Goal: Check status: Check status

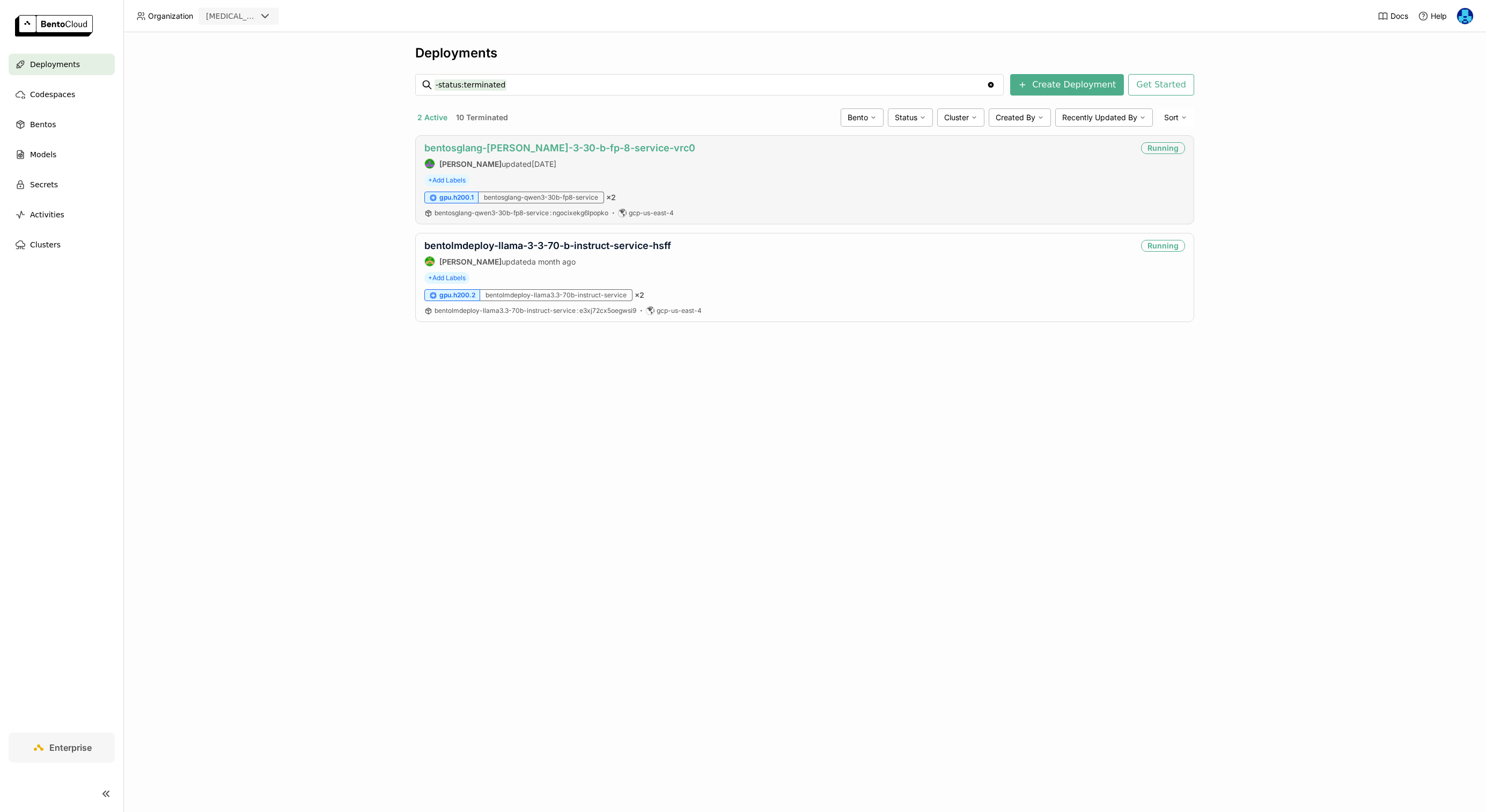
click at [555, 146] on link "bentosglang-[PERSON_NAME]-3-30-b-fp-8-service-vrc0" at bounding box center [559, 147] width 271 height 11
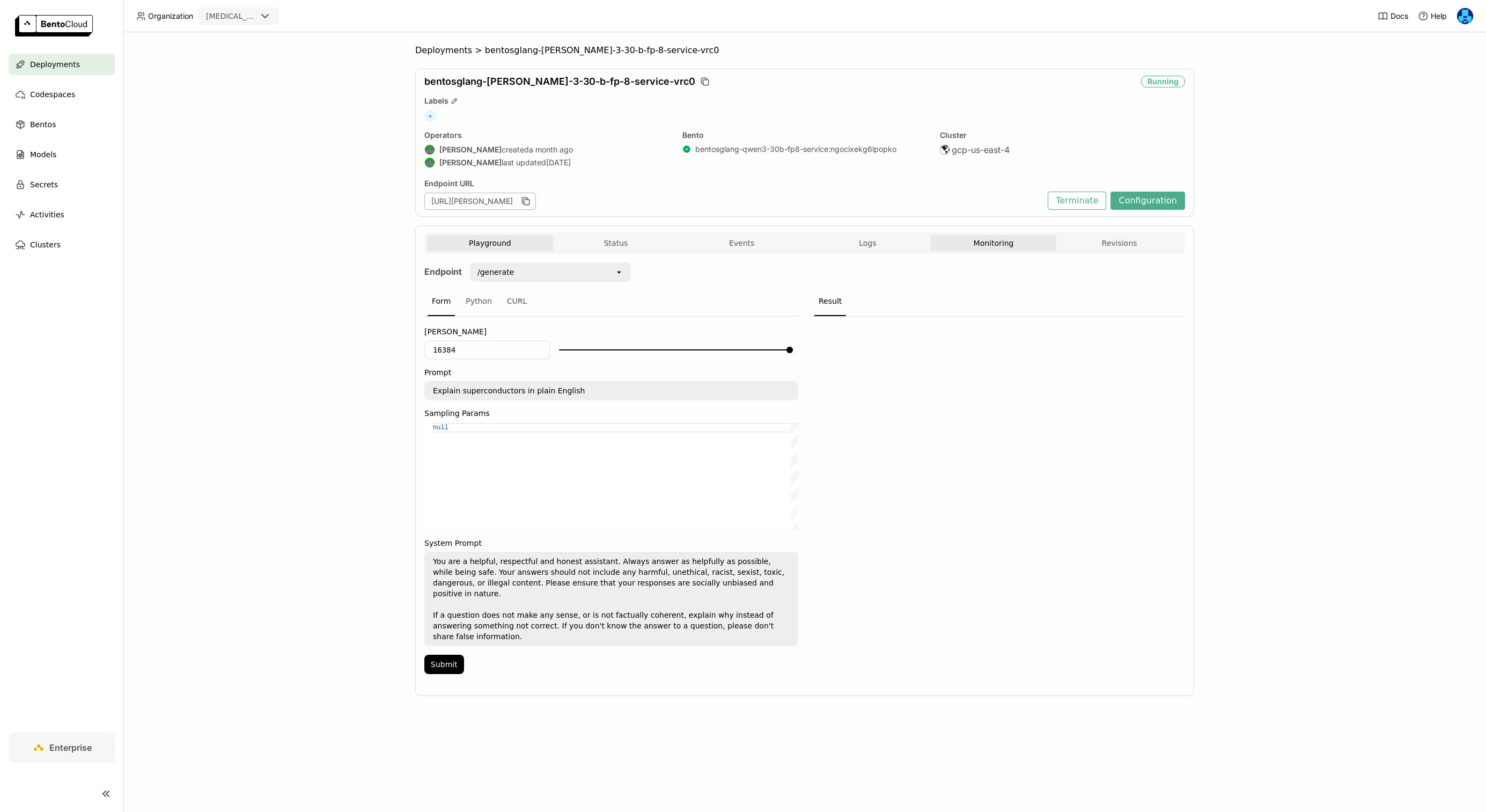
click at [987, 241] on button "Monitoring" at bounding box center [994, 243] width 126 height 16
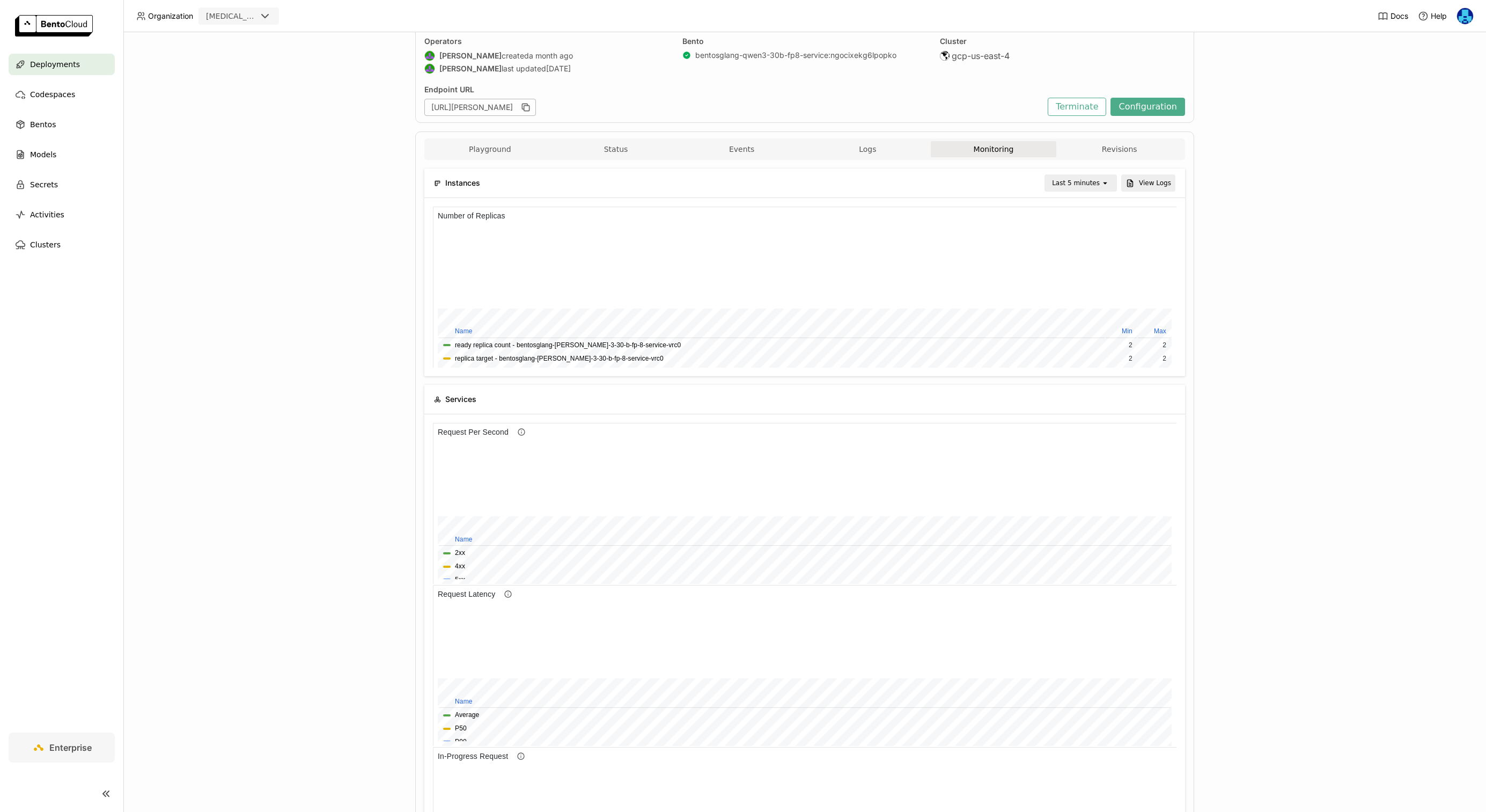
scroll to position [1, 1]
